Goal: Task Accomplishment & Management: Manage account settings

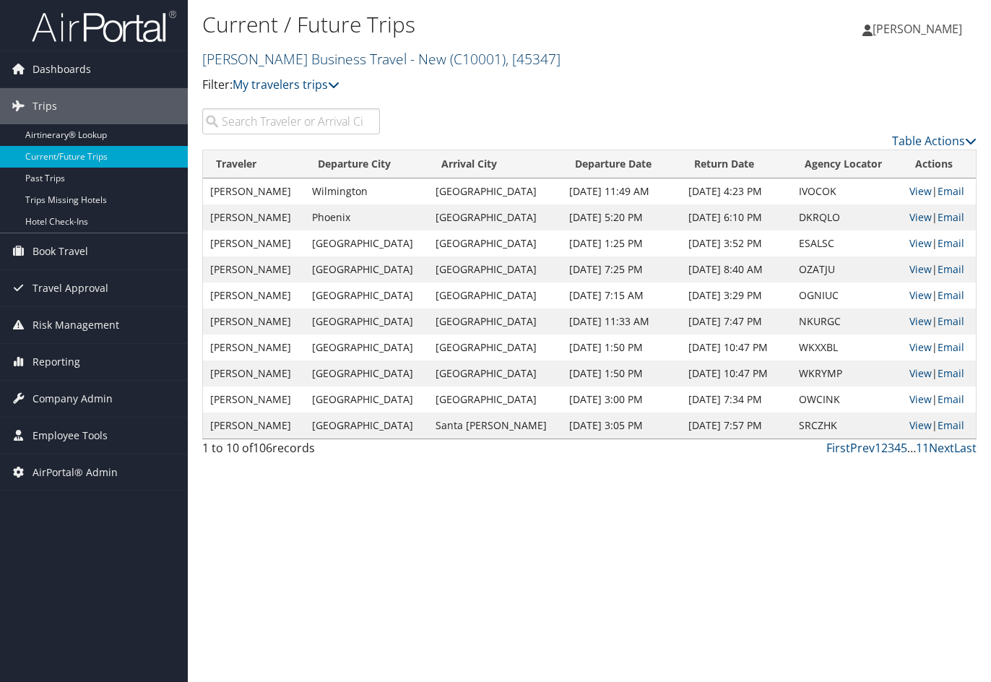
click at [330, 58] on link "Christopherson Business Travel - New ( C10001 ) , [ 45347 ]" at bounding box center [381, 58] width 358 height 19
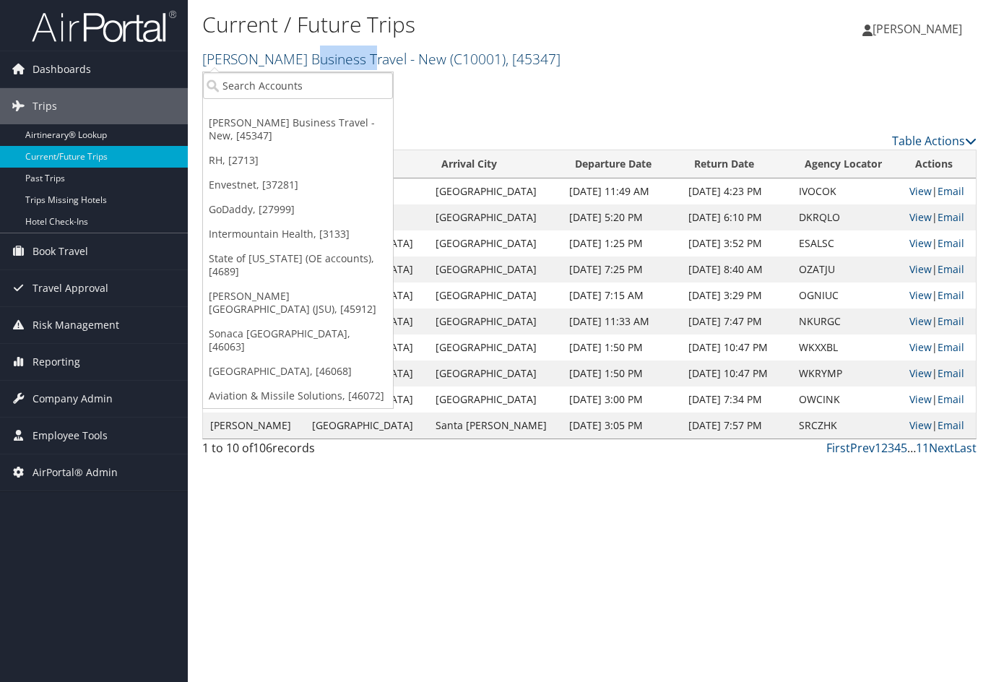
click at [330, 58] on link "Christopherson Business Travel - New ( C10001 ) , [ 45347 ]" at bounding box center [381, 58] width 358 height 19
click at [287, 78] on input "search" at bounding box center [298, 85] width 190 height 27
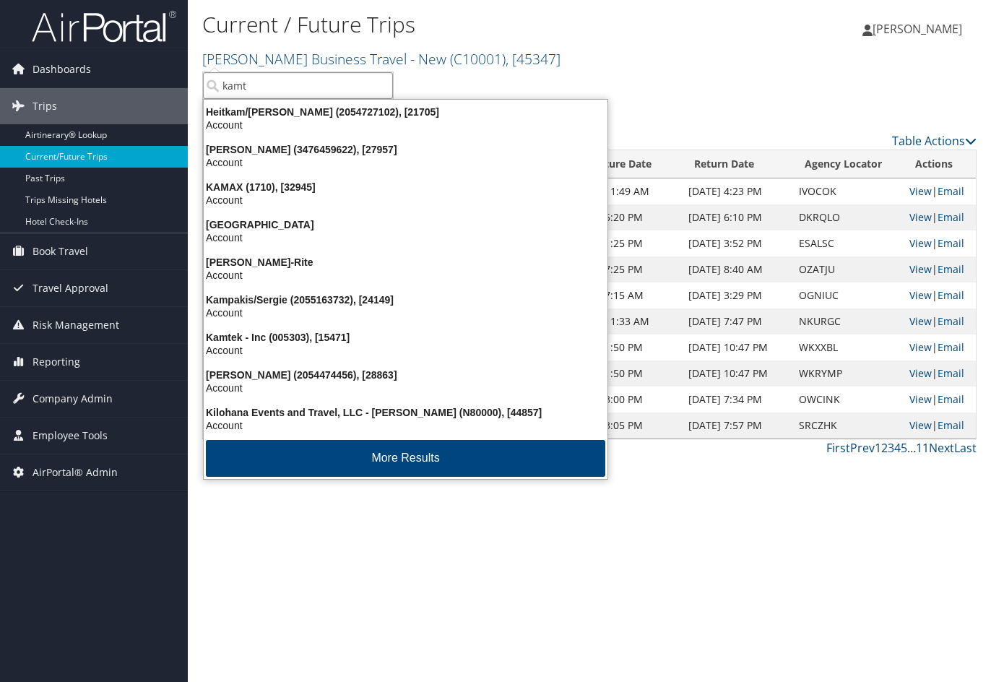
type input "kamte"
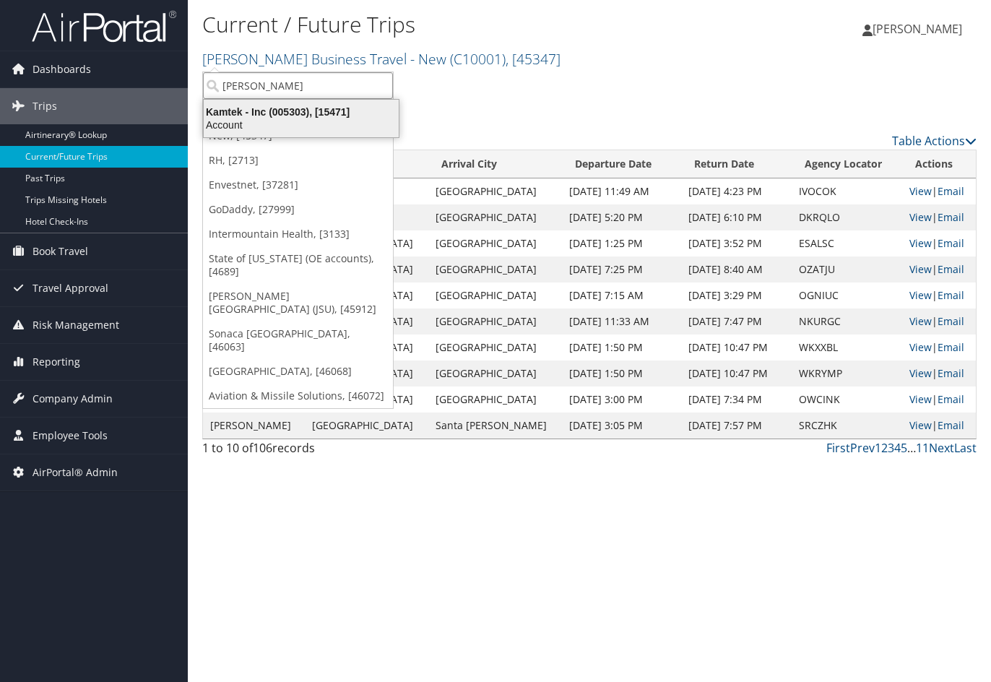
click at [232, 125] on div "Account" at bounding box center [301, 124] width 212 height 13
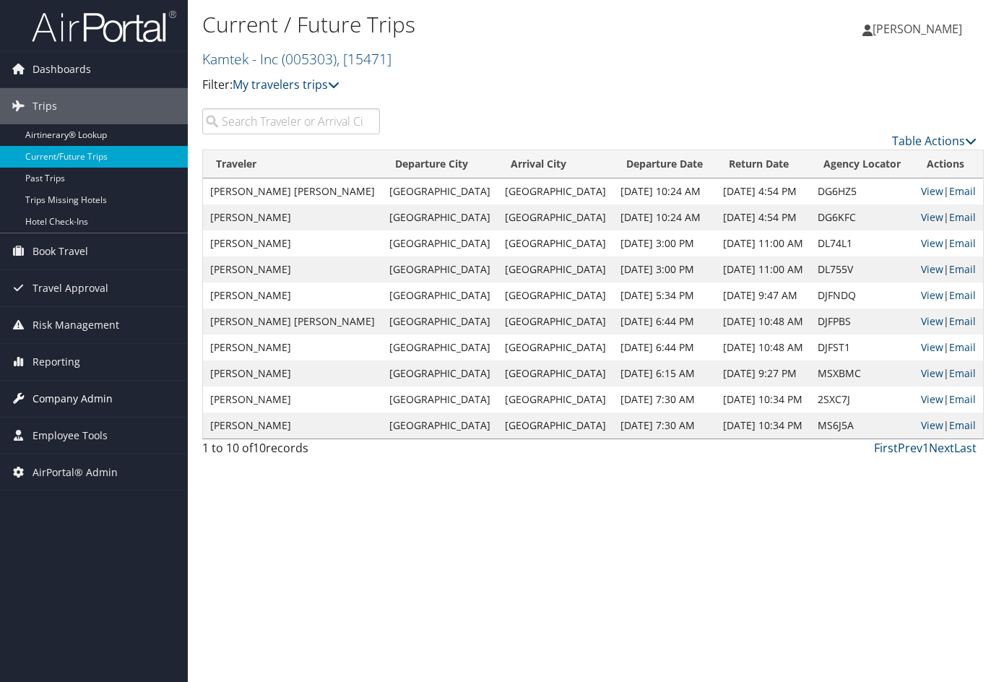
click at [94, 395] on span "Company Admin" at bounding box center [72, 399] width 80 height 36
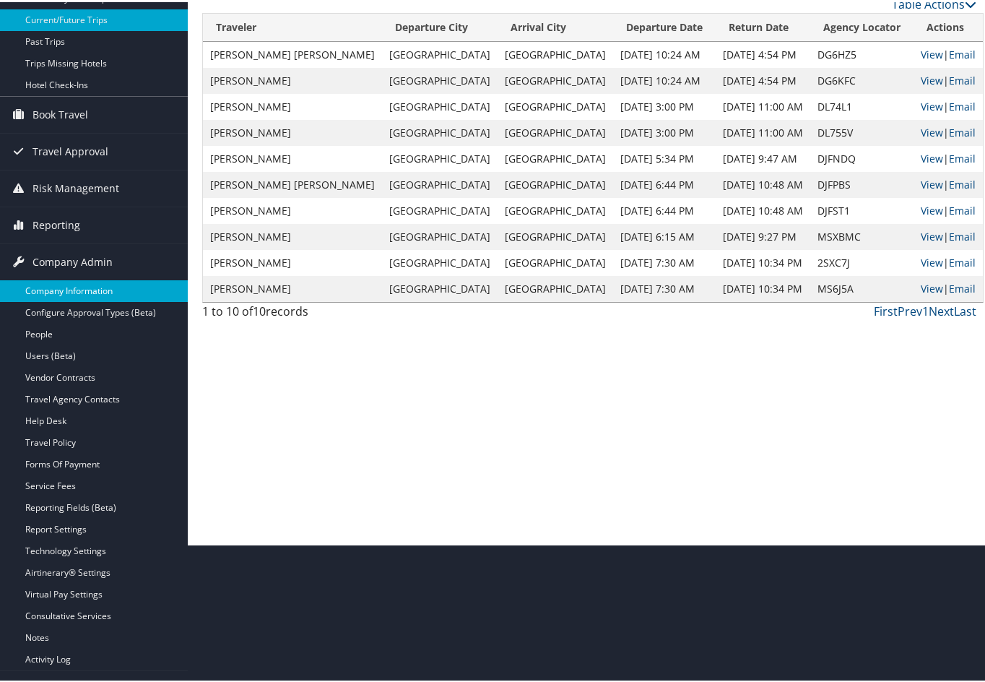
scroll to position [144, 0]
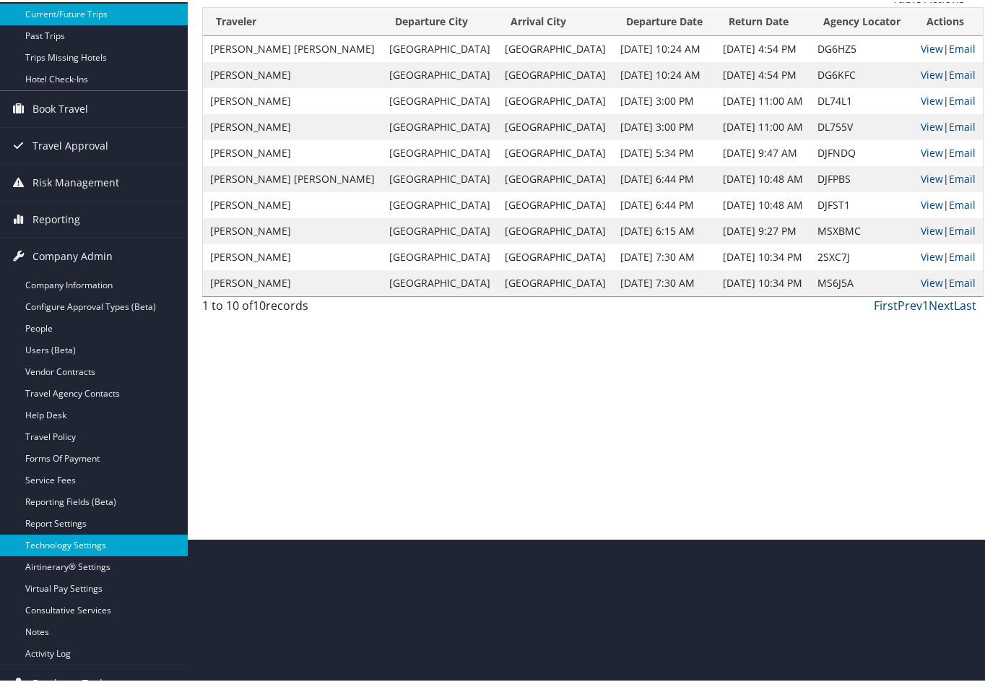
click at [60, 539] on link "Technology Settings" at bounding box center [94, 543] width 188 height 22
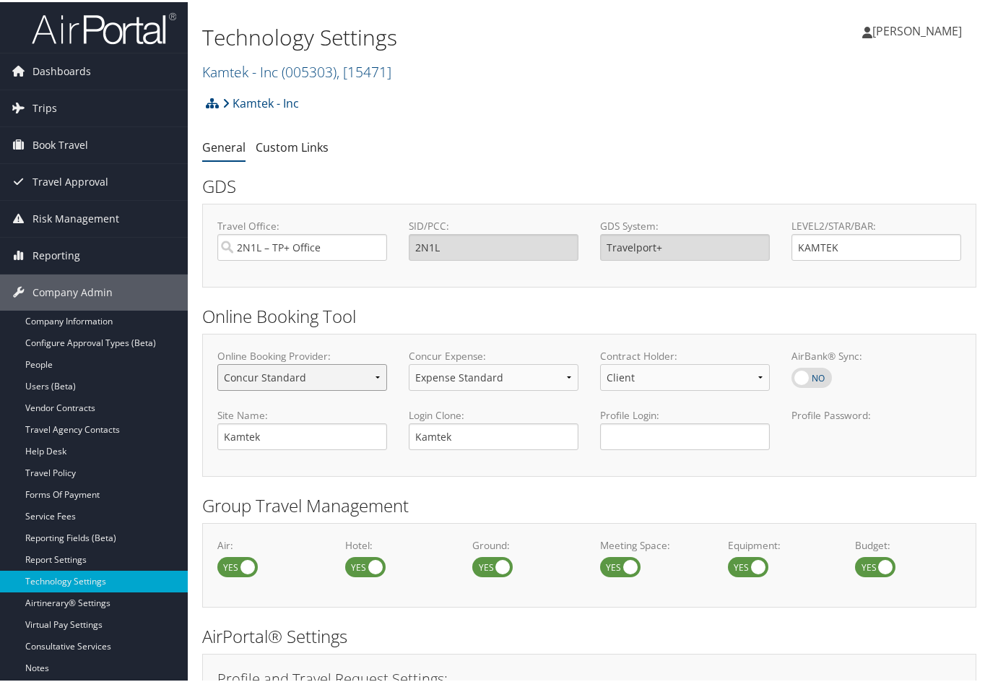
click at [375, 373] on select "Concur Standard Concur Professional Deem Certify" at bounding box center [302, 375] width 170 height 27
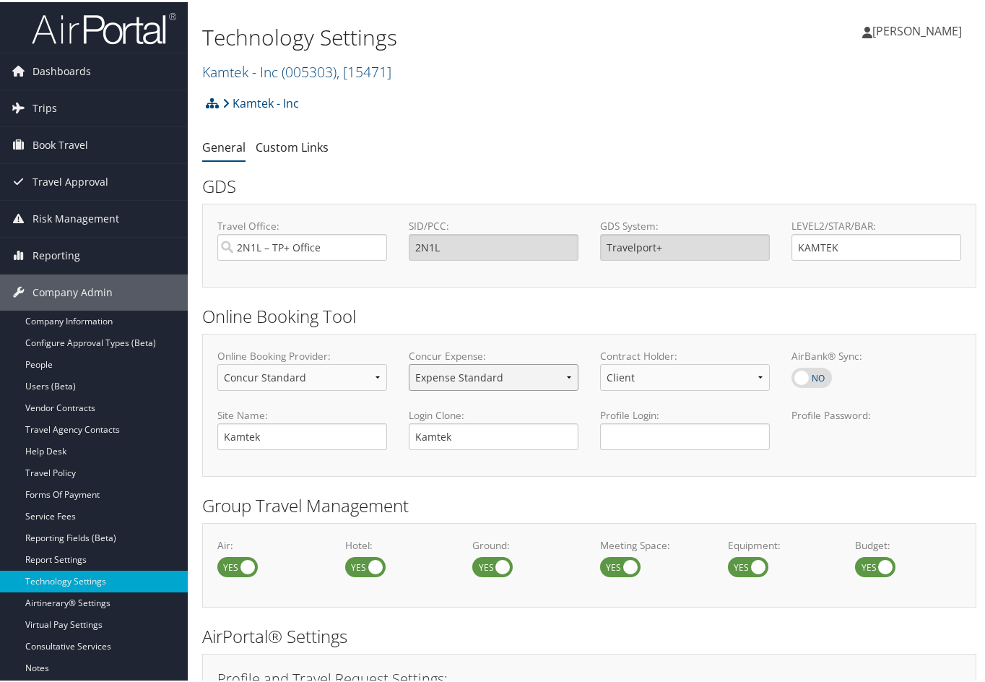
click at [566, 379] on select "No Expense Expense Standard Expense Premium" at bounding box center [494, 375] width 170 height 27
select select "-1"
click at [409, 362] on select "No Expense Expense Standard Expense Premium" at bounding box center [494, 375] width 170 height 27
click at [538, 396] on div "Concur Expense: No Expense Expense Standard Expense Premium" at bounding box center [493, 373] width 191 height 53
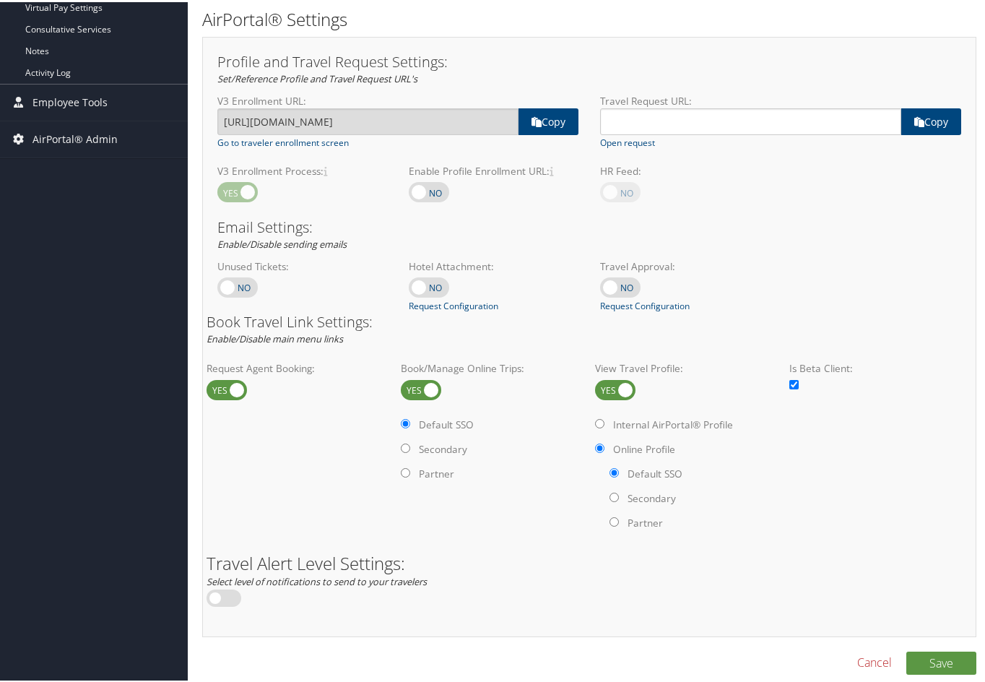
scroll to position [622, 0]
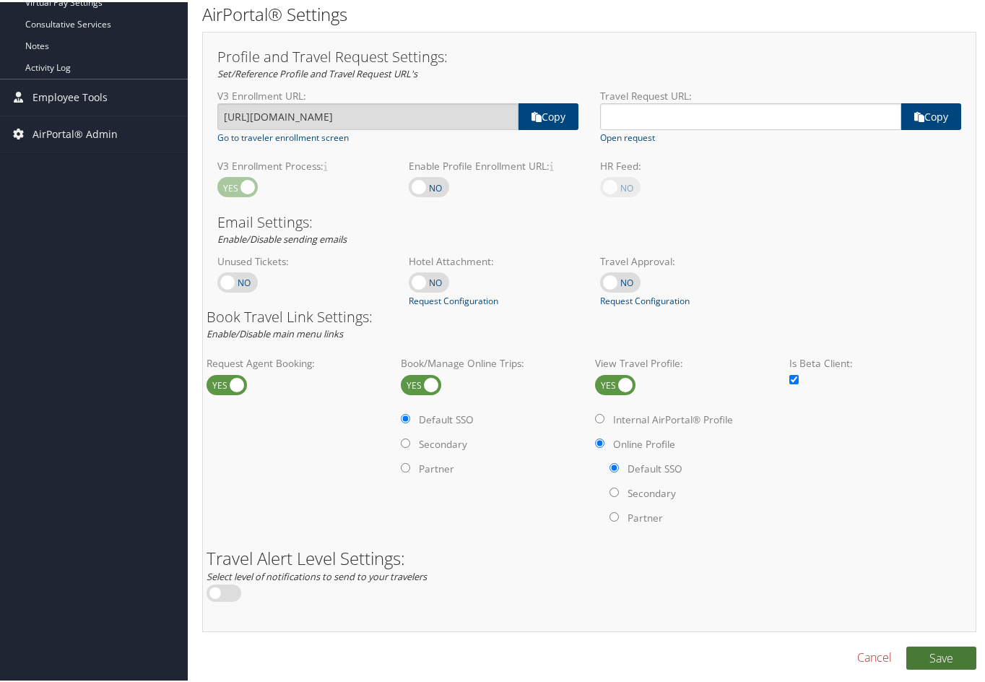
click at [939, 656] on button "Save" at bounding box center [941, 655] width 70 height 23
